Goal: Task Accomplishment & Management: Use online tool/utility

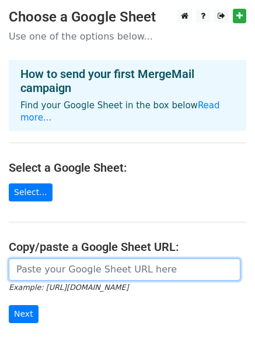
click at [65, 259] on input "url" at bounding box center [124, 270] width 231 height 22
paste input "[URL][DOMAIN_NAME]"
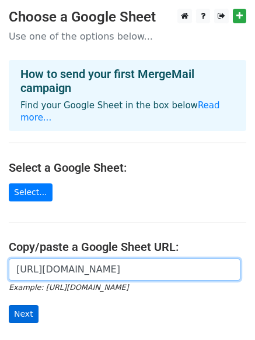
type input "[URL][DOMAIN_NAME]"
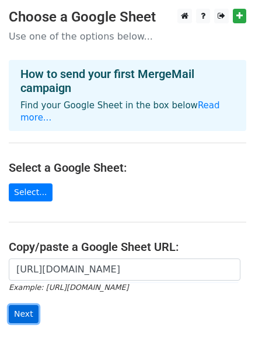
click at [29, 305] on input "Next" at bounding box center [24, 314] width 30 height 18
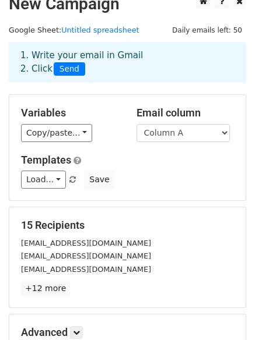
scroll to position [159, 0]
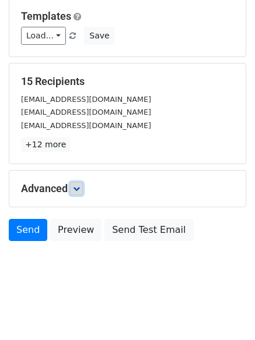
click at [75, 188] on icon at bounding box center [76, 188] width 7 height 7
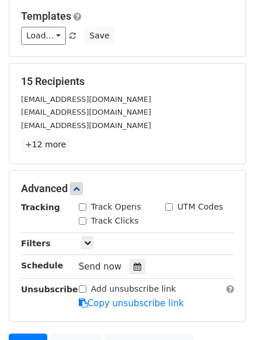
click at [81, 208] on input "Track Opens" at bounding box center [83, 207] width 8 height 8
checkbox input "true"
click at [86, 226] on div "Track Clicks" at bounding box center [109, 221] width 60 height 12
click at [86, 221] on input "Track Clicks" at bounding box center [83, 221] width 8 height 8
checkbox input "true"
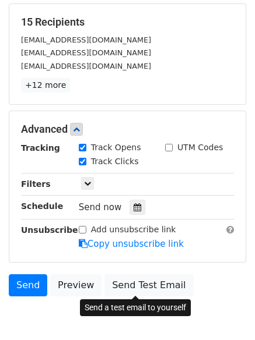
scroll to position [273, 0]
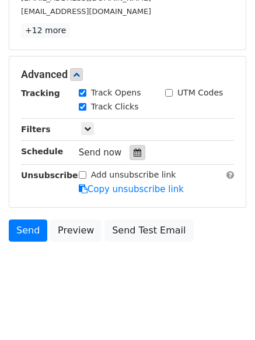
click at [133, 156] on icon at bounding box center [137, 153] width 8 height 8
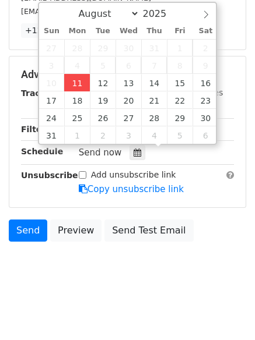
type input "2025-08-11 16:15"
type input "04"
type input "15"
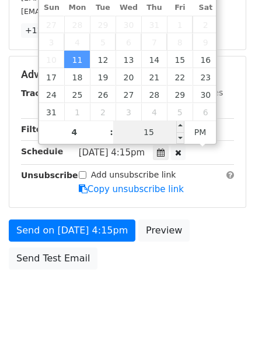
type input "04"
click at [152, 128] on input "15" at bounding box center [148, 132] width 71 height 23
type input "22"
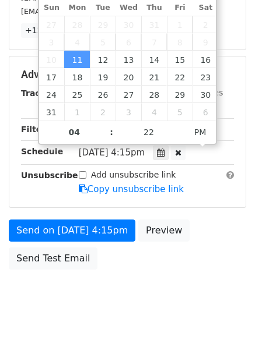
type input "2025-08-11 16:22"
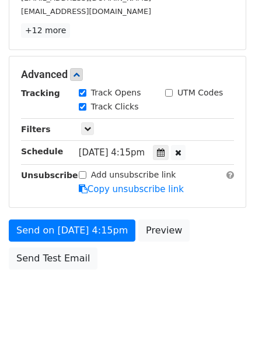
click at [119, 245] on div "Send on Aug 11 at 4:15pm Preview Send Test Email" at bounding box center [127, 248] width 255 height 56
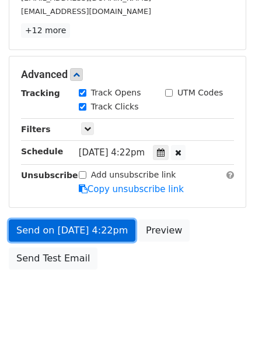
click at [111, 232] on link "Send on Aug 11 at 4:22pm" at bounding box center [72, 231] width 126 height 22
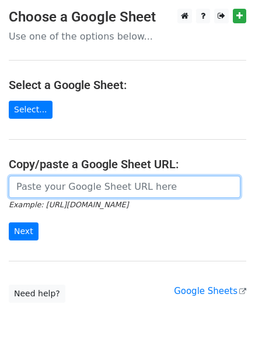
click at [71, 196] on input "url" at bounding box center [124, 187] width 231 height 22
type input "[URL][DOMAIN_NAME]"
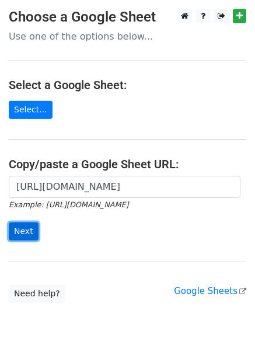
click at [17, 231] on input "Next" at bounding box center [24, 232] width 30 height 18
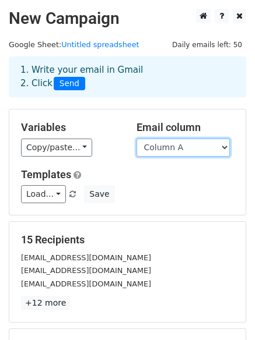
drag, startPoint x: 179, startPoint y: 146, endPoint x: 179, endPoint y: 154, distance: 8.2
click at [179, 146] on select "Column A Column B Column C" at bounding box center [182, 148] width 93 height 18
select select "Column B"
click at [136, 139] on select "Column A Column B Column C" at bounding box center [182, 148] width 93 height 18
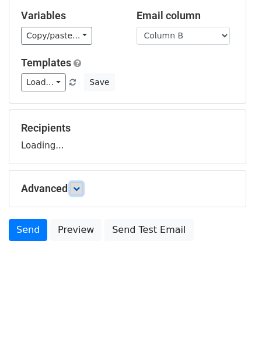
click at [79, 186] on icon at bounding box center [76, 188] width 7 height 7
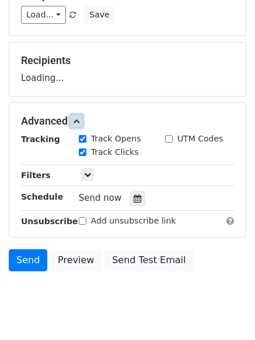
scroll to position [182, 0]
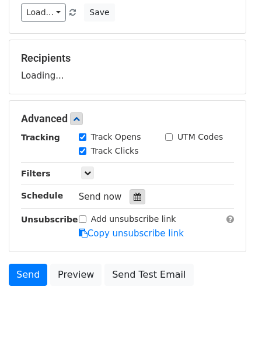
click at [129, 191] on div at bounding box center [137, 196] width 16 height 15
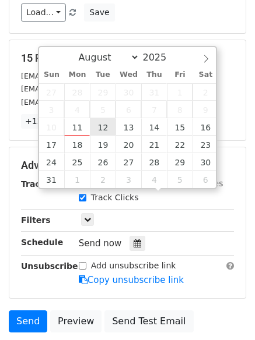
type input "2025-08-12 12:00"
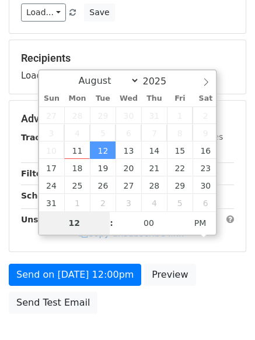
type input "5"
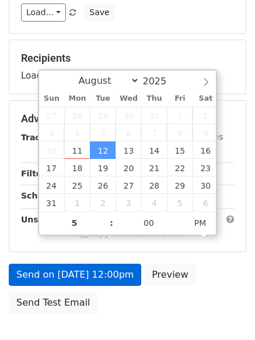
type input "2025-08-12 17:00"
click at [94, 239] on link "Copy unsubscribe link" at bounding box center [131, 233] width 105 height 10
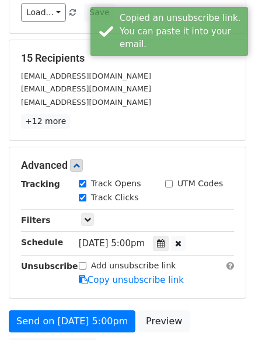
click at [103, 305] on form "Variables Copy/paste... {{Column A}} {{Column B}} {{Column C}} Email column Col…" at bounding box center [127, 146] width 237 height 439
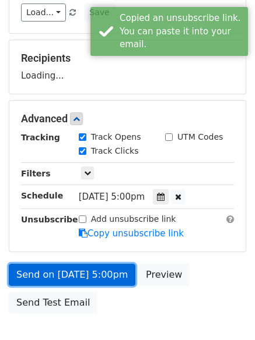
click at [115, 276] on link "Send on Aug 12 at 5:00pm" at bounding box center [72, 275] width 126 height 22
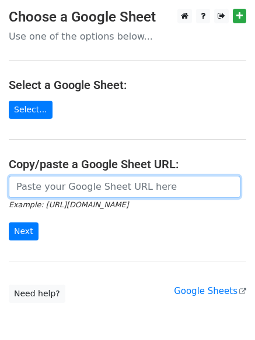
click at [84, 184] on input "url" at bounding box center [124, 187] width 231 height 22
type input "[URL][DOMAIN_NAME]"
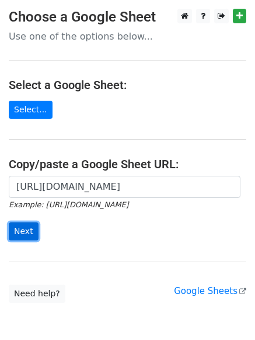
click at [16, 233] on input "Next" at bounding box center [24, 232] width 30 height 18
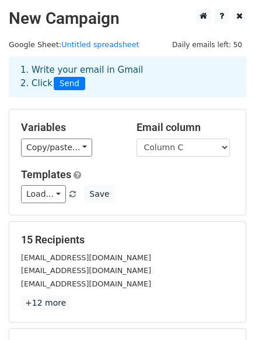
select select "Column C"
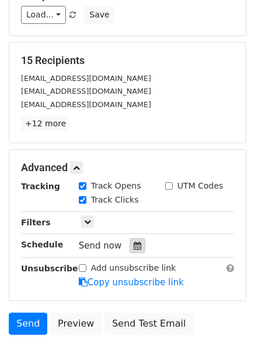
click at [136, 241] on div at bounding box center [137, 245] width 16 height 15
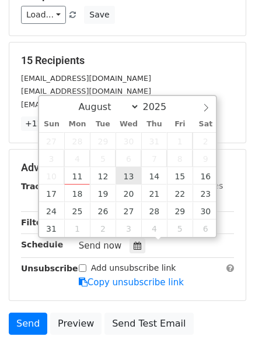
type input "2025-08-13 12:00"
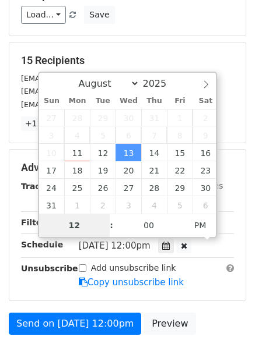
type input "6"
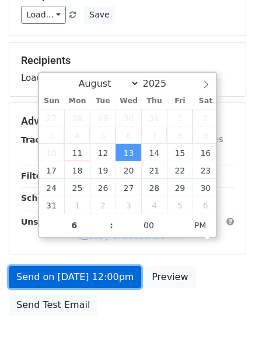
type input "2025-08-13 18:00"
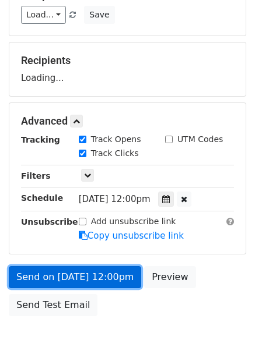
click at [107, 268] on link "Send on Aug 13 at 12:00pm" at bounding box center [75, 277] width 132 height 22
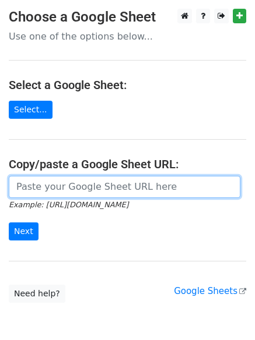
click at [75, 191] on input "url" at bounding box center [124, 187] width 231 height 22
type input "https://docs.google.com/spreadsheets/d/1JCDJ-wFp1_kB7X2Lb58mYlXm0FdSiNWqJMH2bw5…"
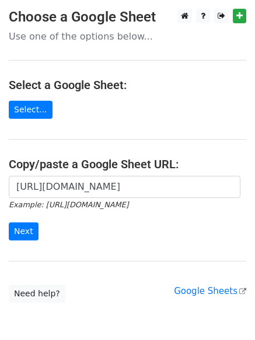
click at [30, 241] on div "https://docs.google.com/spreadsheets/d/1JCDJ-wFp1_kB7X2Lb58mYlXm0FdSiNWqJMH2bw5…" at bounding box center [127, 214] width 255 height 77
click at [30, 235] on input "Next" at bounding box center [24, 232] width 30 height 18
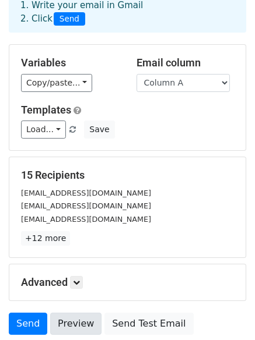
scroll to position [159, 0]
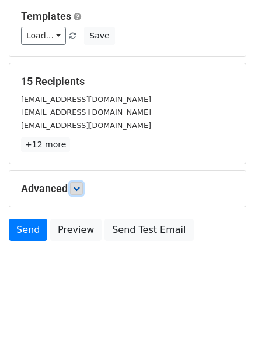
click at [73, 191] on link at bounding box center [76, 188] width 13 height 13
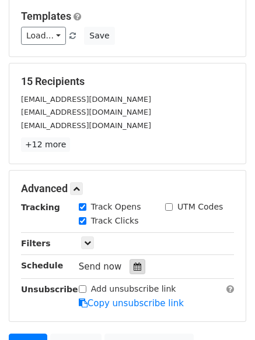
click at [133, 265] on icon at bounding box center [137, 267] width 8 height 8
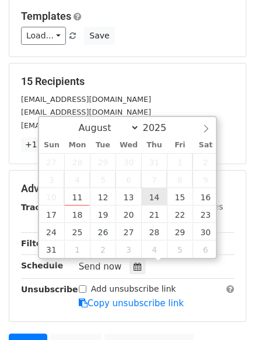
type input "[DATE] 12:00"
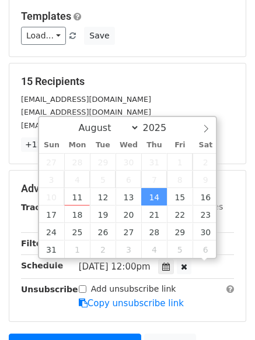
scroll to position [1, 0]
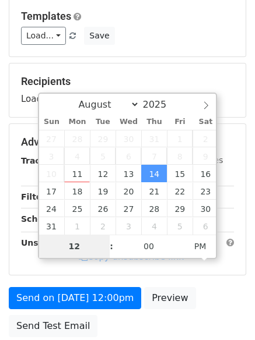
type input "7"
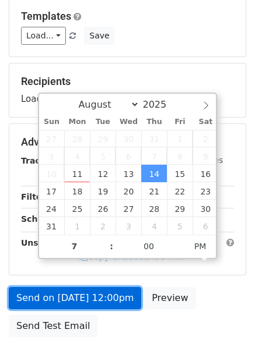
type input "[DATE] 19:00"
click at [81, 305] on link "Send on [DATE] 12:00pm" at bounding box center [75, 298] width 132 height 22
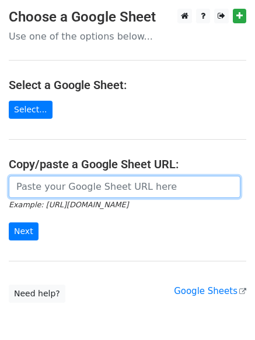
drag, startPoint x: 72, startPoint y: 185, endPoint x: 76, endPoint y: 194, distance: 9.1
click at [72, 185] on input "url" at bounding box center [124, 187] width 231 height 22
type input "[URL][DOMAIN_NAME]"
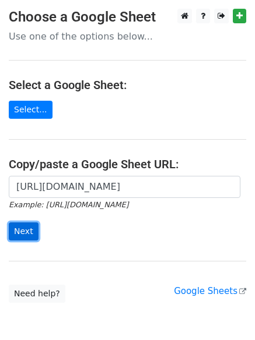
click at [30, 231] on input "Next" at bounding box center [24, 232] width 30 height 18
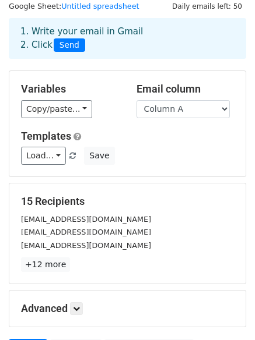
scroll to position [58, 0]
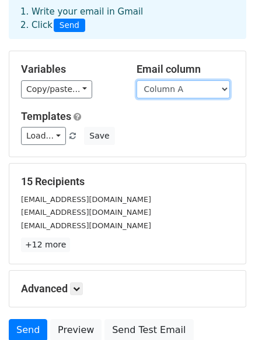
click at [199, 89] on select "Column A Column B Column C" at bounding box center [182, 89] width 93 height 18
select select "Column B"
click at [136, 80] on select "Column A Column B Column C" at bounding box center [182, 89] width 93 height 18
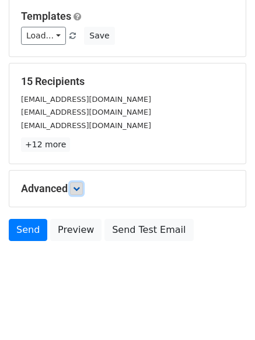
click at [80, 188] on icon at bounding box center [76, 188] width 7 height 7
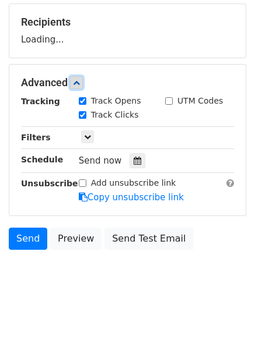
scroll to position [224, 0]
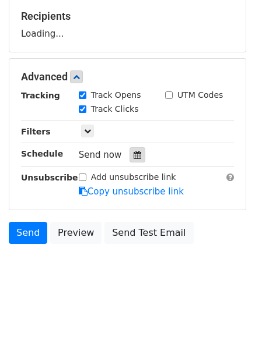
click at [138, 117] on div "Track Clicks" at bounding box center [113, 110] width 86 height 14
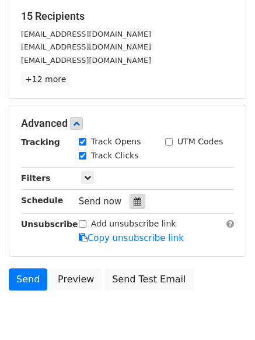
click at [137, 194] on div at bounding box center [137, 201] width 16 height 15
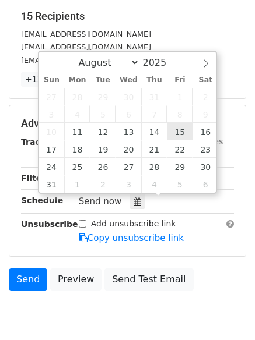
type input "2025-08-15 12:00"
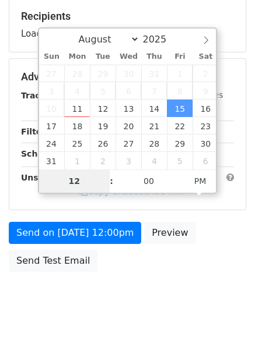
type input "8"
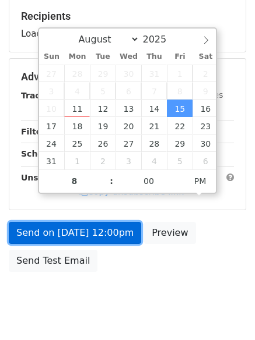
type input "2025-08-15 20:00"
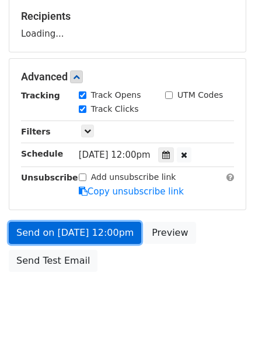
click at [110, 243] on link "Send on Aug 15 at 12:00pm" at bounding box center [75, 233] width 132 height 22
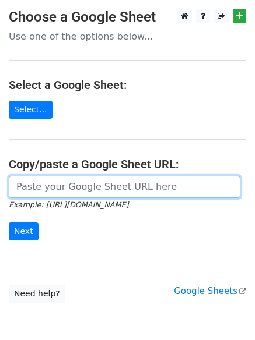
click at [103, 194] on input "url" at bounding box center [124, 187] width 231 height 22
type input "[URL][DOMAIN_NAME]"
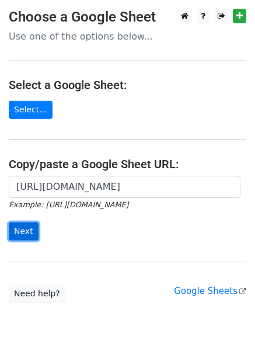
click at [33, 235] on input "Next" at bounding box center [24, 232] width 30 height 18
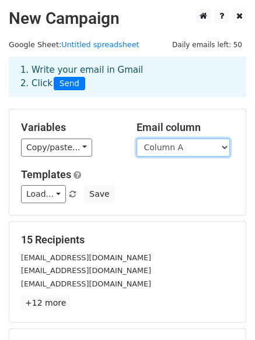
click at [228, 146] on select "Column A Column B Column C" at bounding box center [182, 148] width 93 height 18
select select "Column C"
click at [136, 139] on select "Column A Column B Column C" at bounding box center [182, 148] width 93 height 18
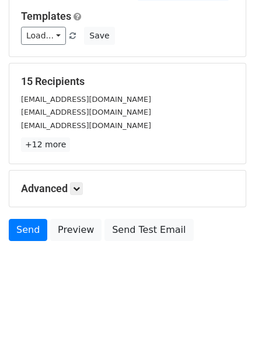
scroll to position [112, 0]
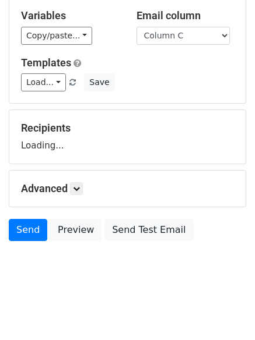
click at [70, 187] on h5 "Advanced" at bounding box center [127, 188] width 213 height 13
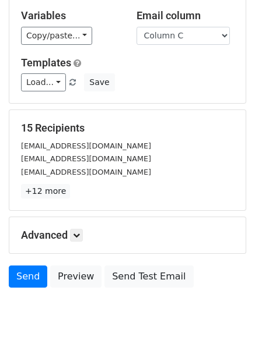
click at [73, 176] on small "[EMAIL_ADDRESS][DOMAIN_NAME]" at bounding box center [86, 172] width 130 height 9
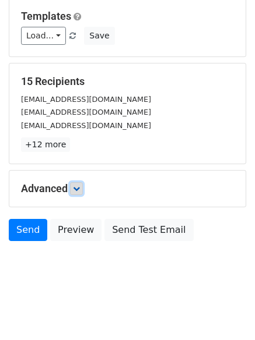
click at [78, 187] on icon at bounding box center [76, 188] width 7 height 7
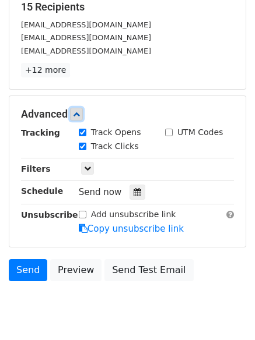
scroll to position [235, 0]
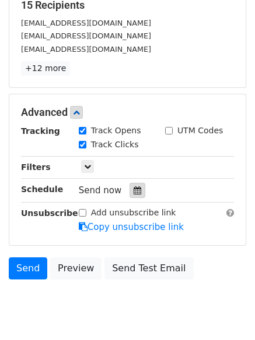
click at [135, 196] on div at bounding box center [137, 190] width 16 height 15
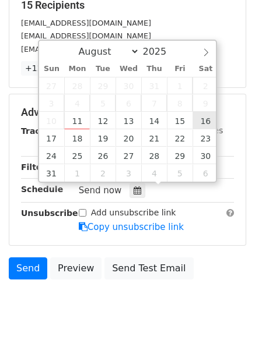
type input "[DATE] 12:00"
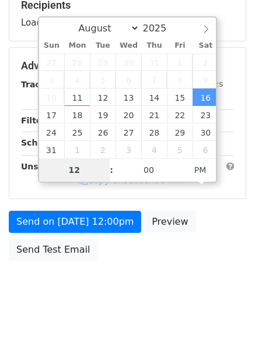
type input "9"
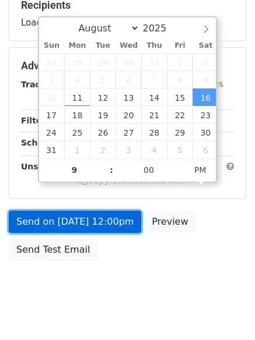
type input "[DATE] 21:00"
click at [128, 220] on div "Send on [DATE] 12:00pm Preview Send Test Email" at bounding box center [127, 239] width 255 height 56
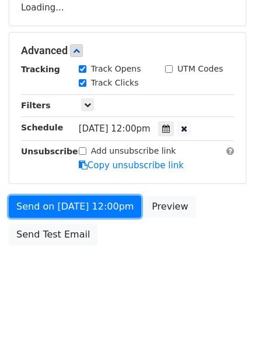
scroll to position [254, 0]
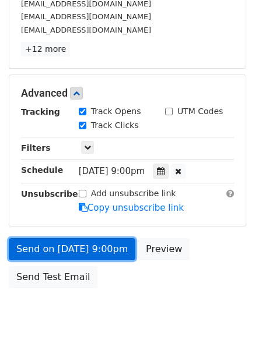
click at [113, 254] on link "Send on [DATE] 9:00pm" at bounding box center [72, 249] width 126 height 22
